Goal: Transaction & Acquisition: Purchase product/service

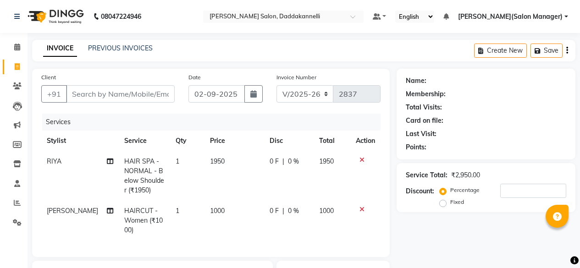
select select "6354"
select select "service"
select select "86746"
click at [158, 95] on input "Client" at bounding box center [120, 93] width 109 height 17
type input "8"
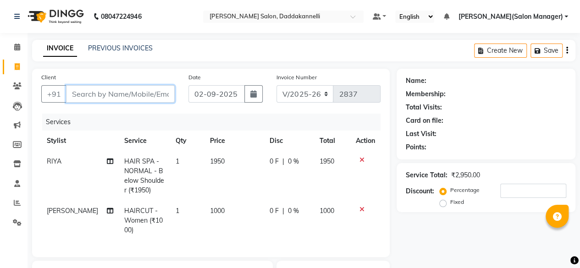
type input "0"
type input "8299261071"
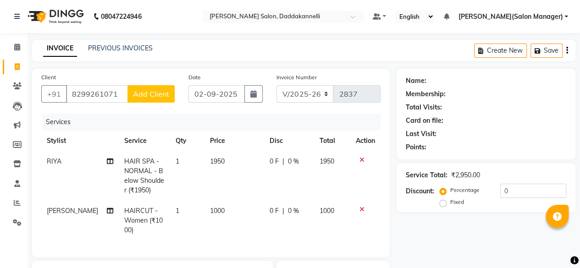
click at [158, 95] on span "Add Client" at bounding box center [151, 93] width 36 height 9
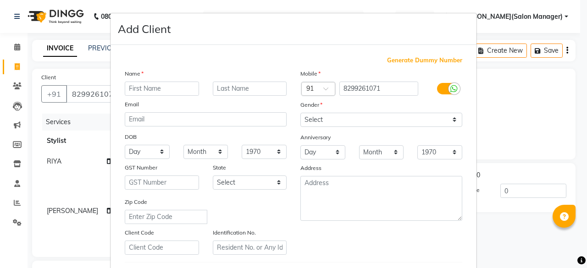
click at [174, 88] on input "text" at bounding box center [162, 89] width 74 height 14
type input "aqsa"
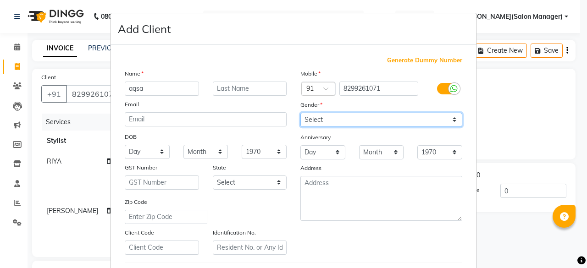
click at [393, 119] on select "Select [DEMOGRAPHIC_DATA] [DEMOGRAPHIC_DATA] Other Prefer Not To Say" at bounding box center [381, 120] width 162 height 14
select select "[DEMOGRAPHIC_DATA]"
click at [300, 113] on select "Select [DEMOGRAPHIC_DATA] [DEMOGRAPHIC_DATA] Other Prefer Not To Say" at bounding box center [381, 120] width 162 height 14
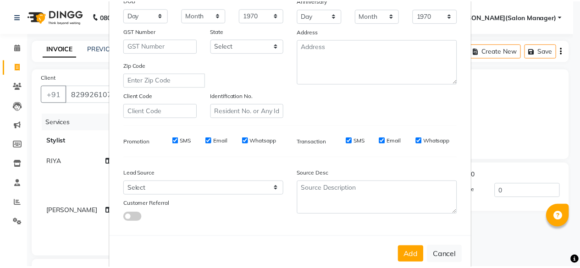
scroll to position [137, 0]
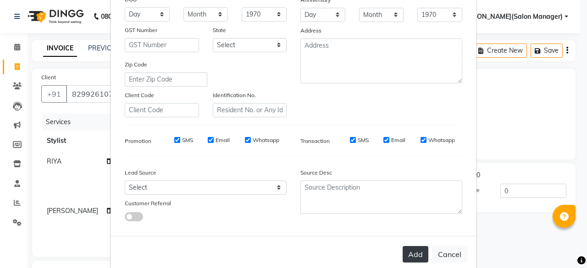
click at [406, 252] on button "Add" at bounding box center [415, 254] width 26 height 16
select select
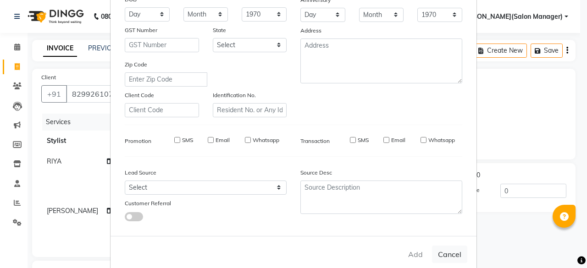
select select
checkbox input "false"
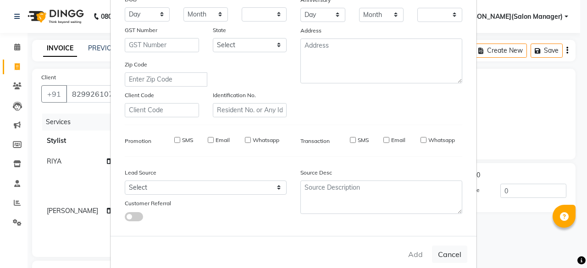
checkbox input "false"
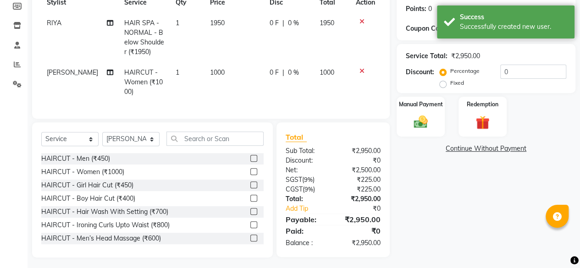
scroll to position [138, 0]
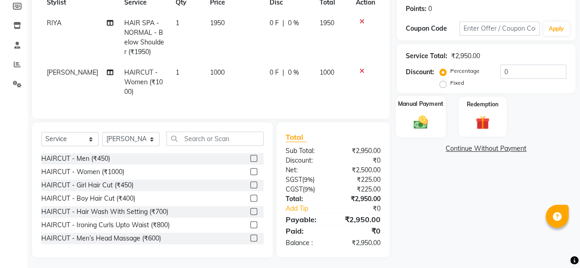
click at [425, 115] on img at bounding box center [420, 122] width 23 height 16
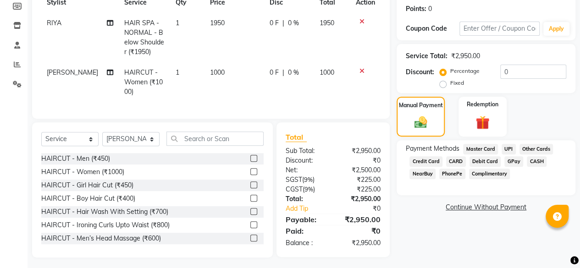
click at [513, 147] on span "UPI" at bounding box center [508, 149] width 14 height 11
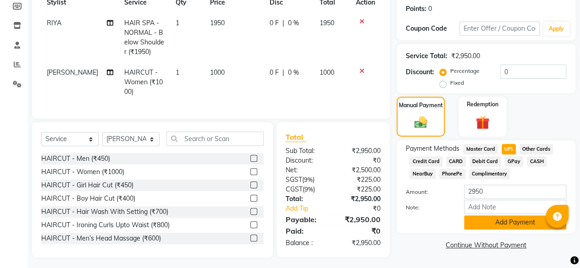
click at [497, 222] on button "Add Payment" at bounding box center [515, 222] width 102 height 14
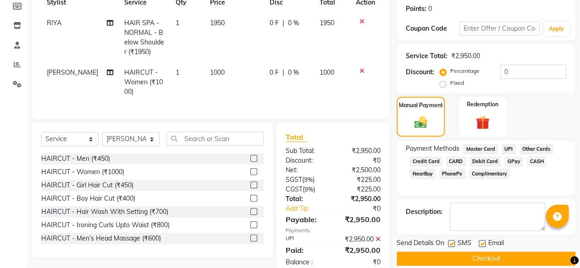
click at [490, 255] on button "Checkout" at bounding box center [485, 259] width 179 height 14
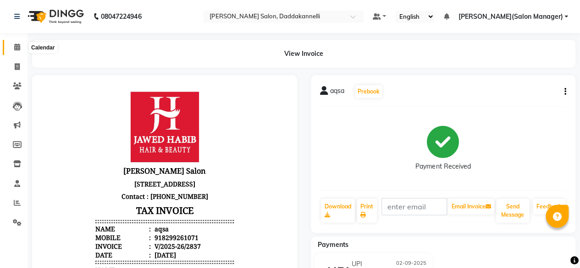
click at [13, 51] on span at bounding box center [17, 47] width 16 height 11
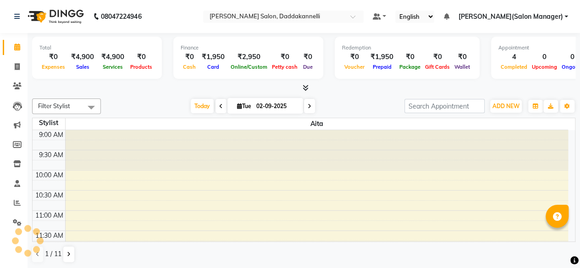
scroll to position [318, 0]
